Goal: Task Accomplishment & Management: Use online tool/utility

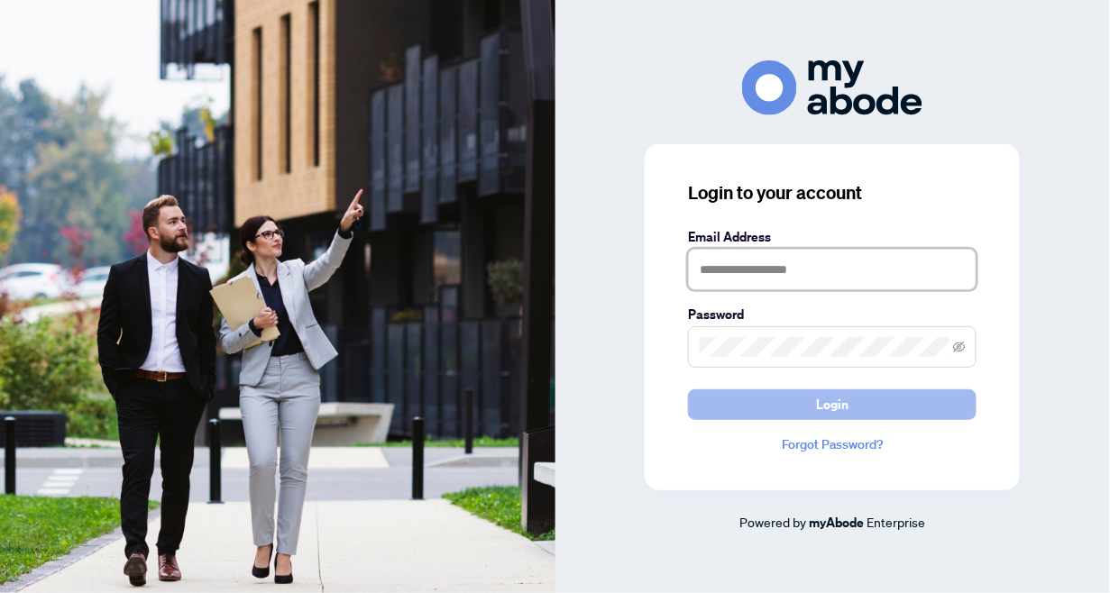
type input "**********"
click at [815, 407] on button "Login" at bounding box center [832, 404] width 288 height 31
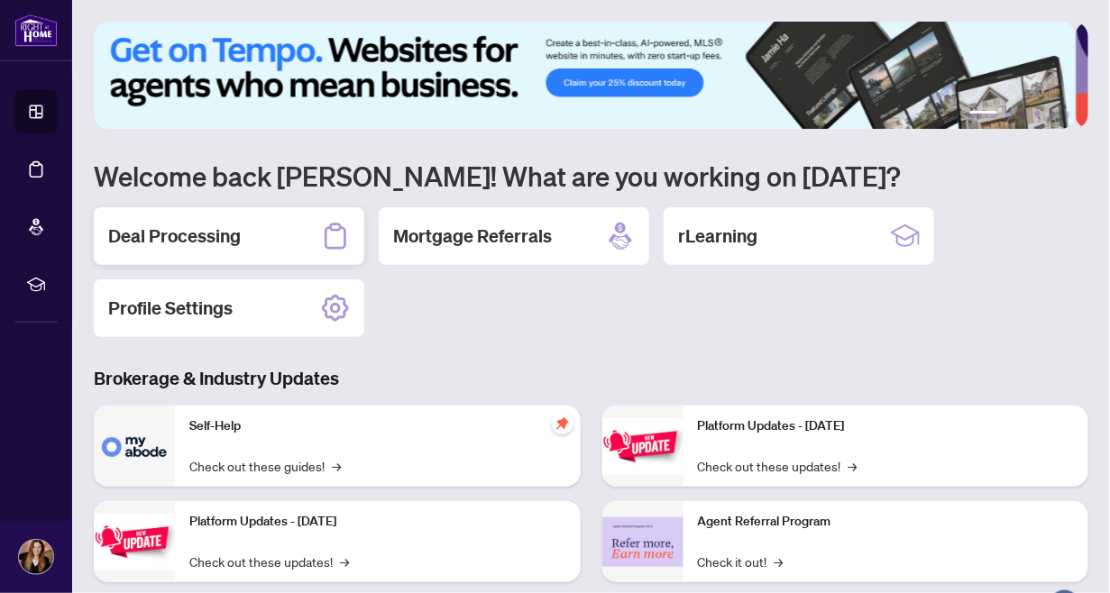
click at [196, 239] on h2 "Deal Processing" at bounding box center [174, 236] width 133 height 25
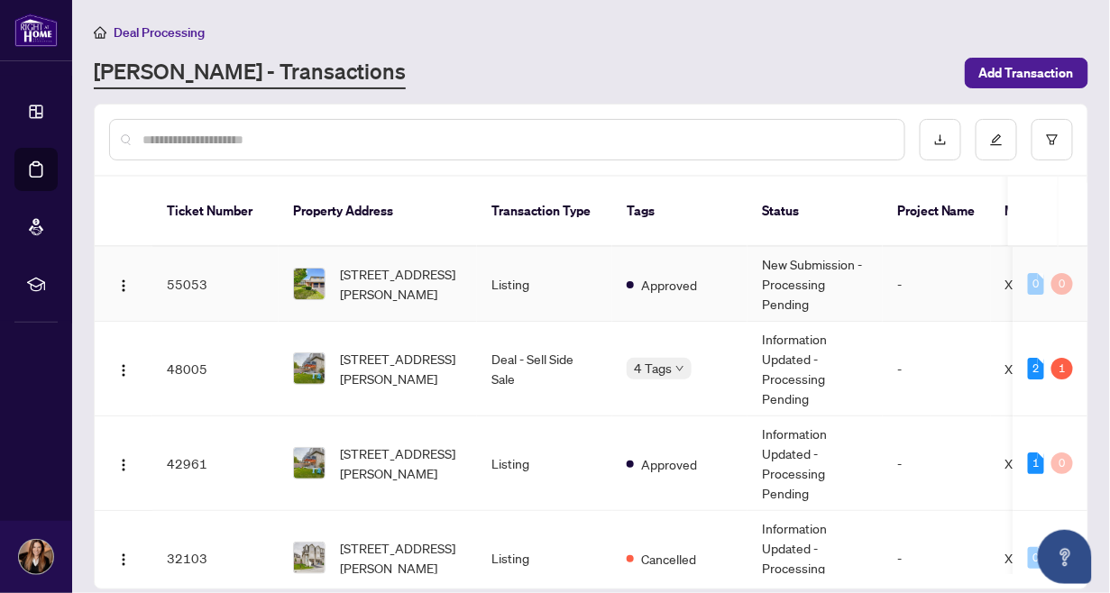
click at [556, 254] on td "Listing" at bounding box center [544, 284] width 135 height 75
